Goal: Find specific page/section

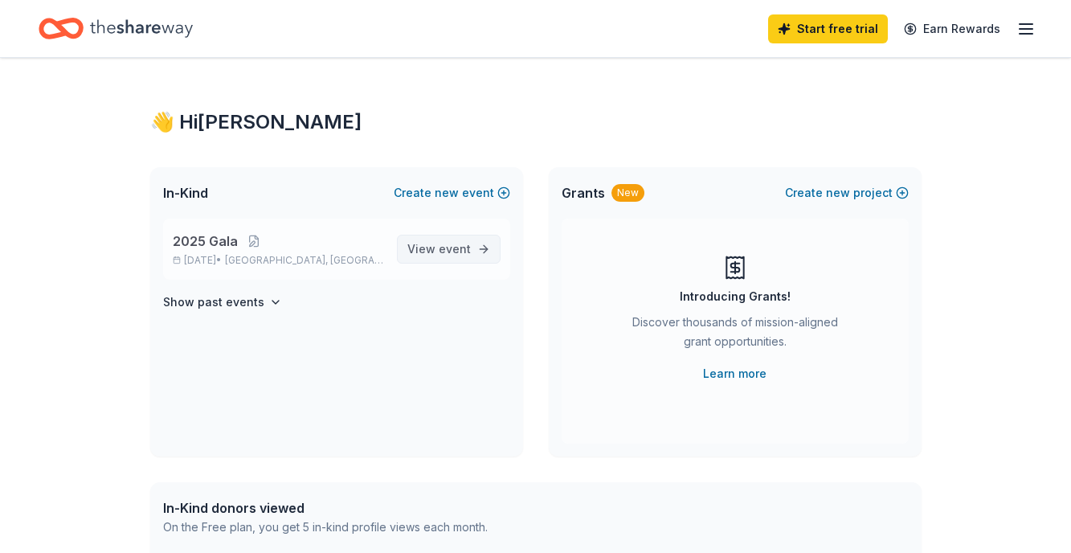
click at [470, 252] on link "View event" at bounding box center [449, 249] width 104 height 29
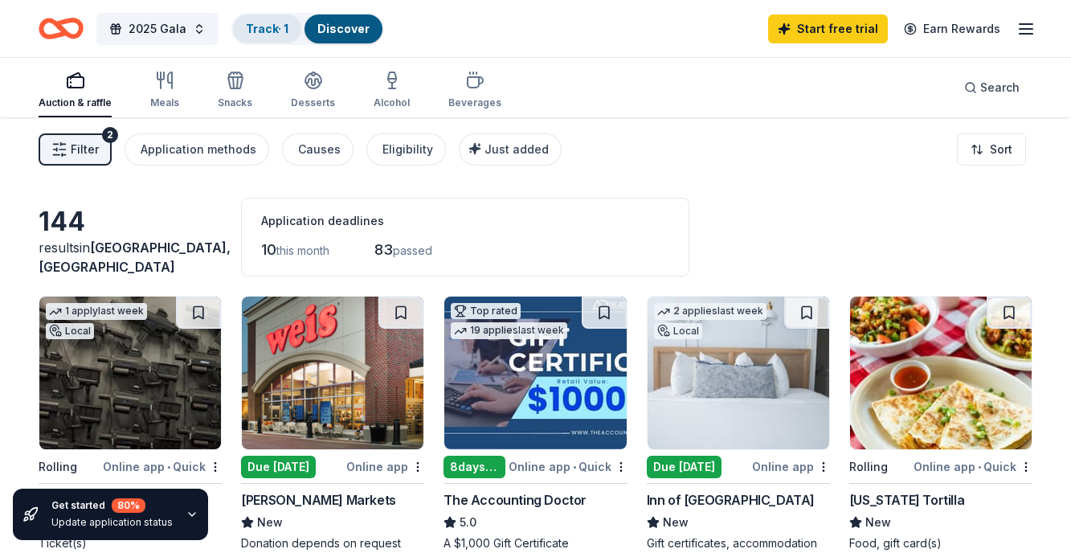
click at [264, 31] on link "Track · 1" at bounding box center [267, 29] width 43 height 14
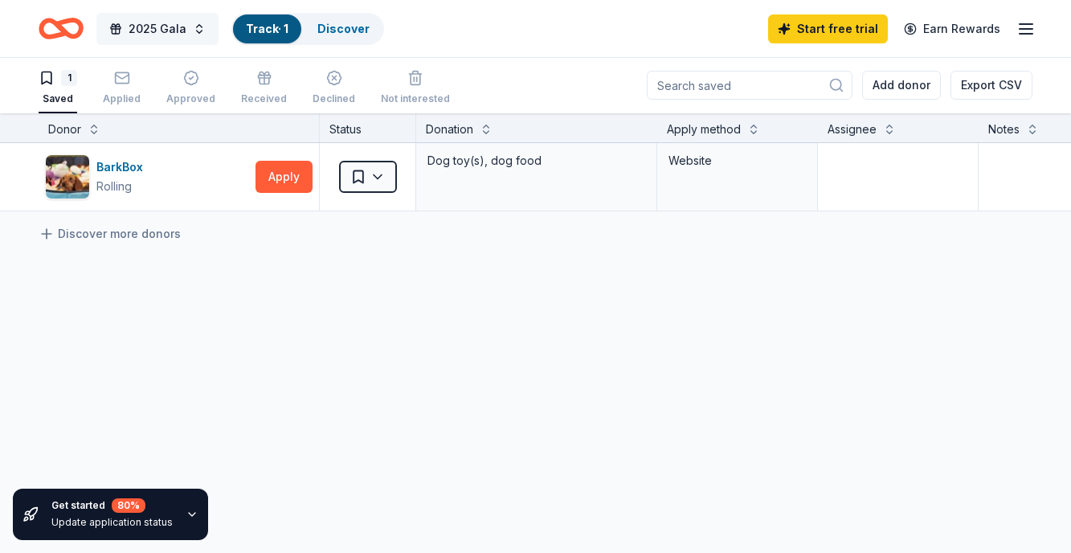
click at [148, 33] on span "2025 Gala" at bounding box center [158, 28] width 58 height 19
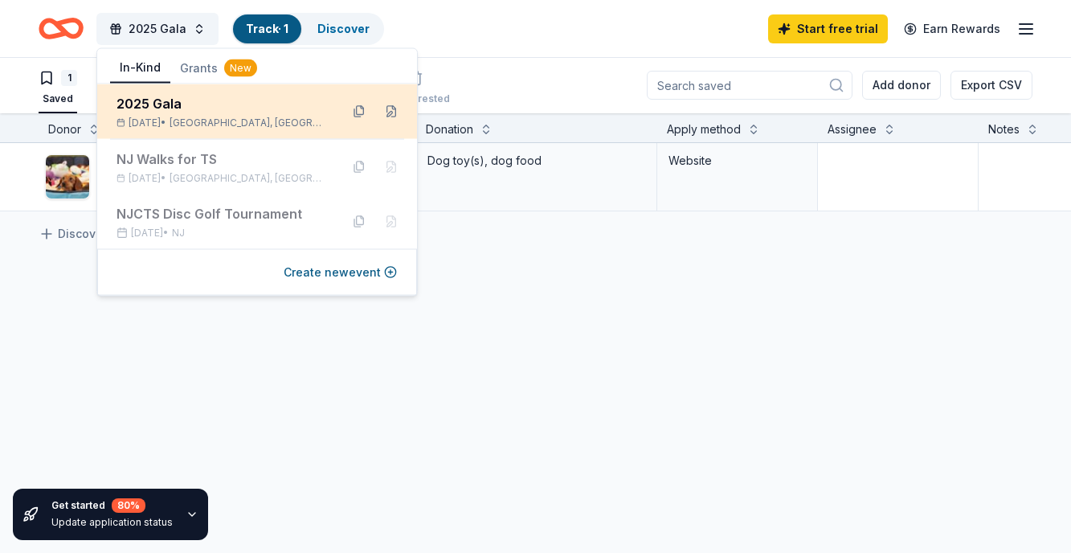
click at [158, 111] on div "2025 Gala" at bounding box center [222, 103] width 211 height 19
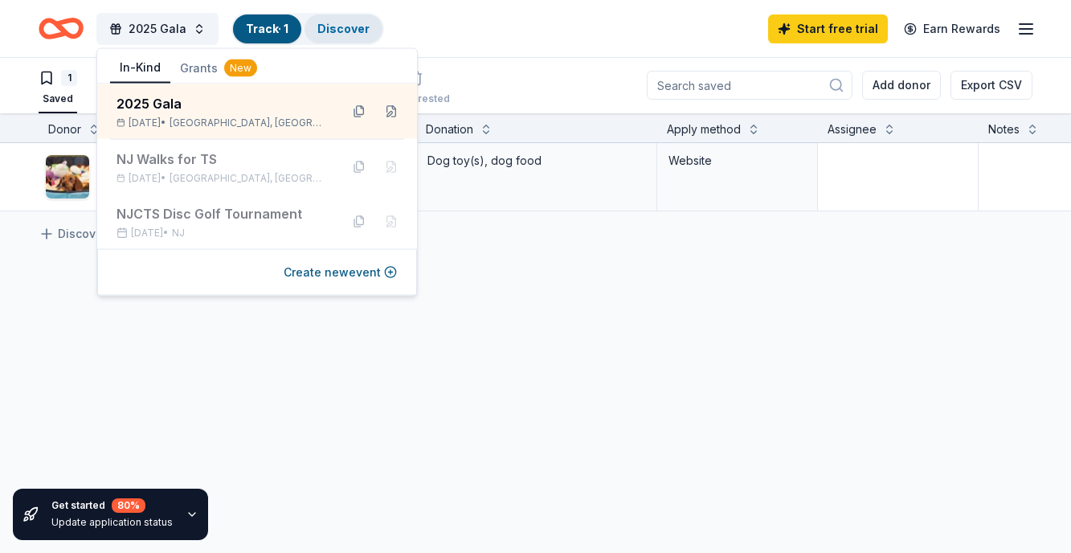
click at [338, 27] on link "Discover" at bounding box center [343, 29] width 52 height 14
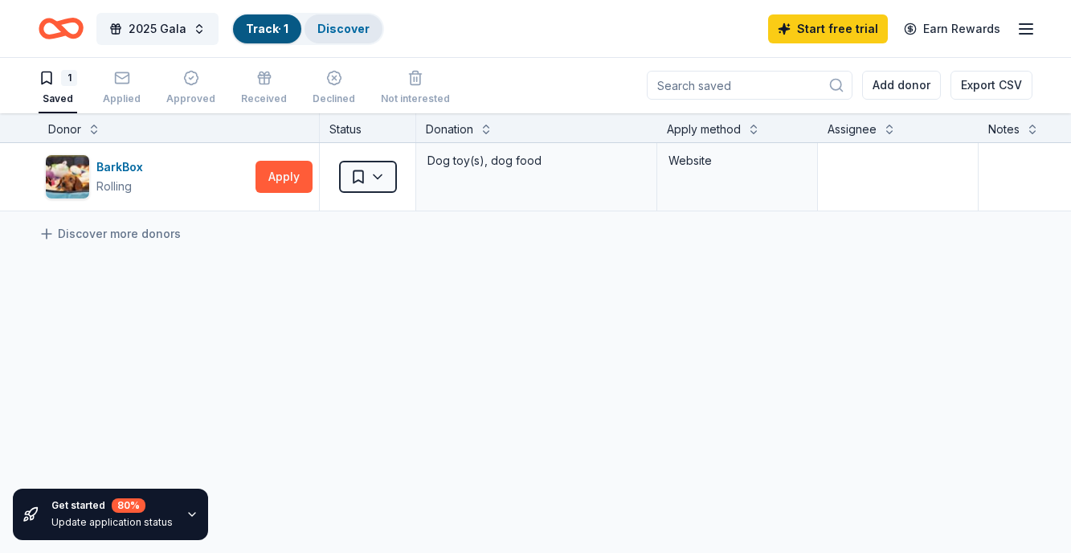
click at [338, 27] on link "Discover" at bounding box center [343, 29] width 52 height 14
